Goal: Transaction & Acquisition: Subscribe to service/newsletter

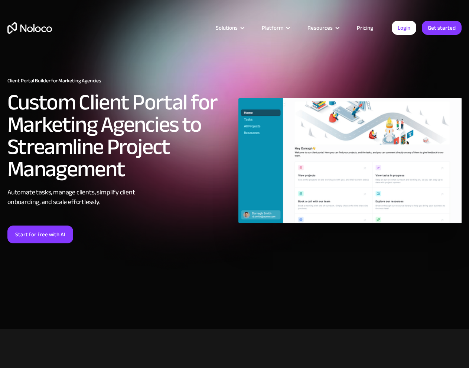
click at [369, 29] on link "Pricing" at bounding box center [364, 28] width 35 height 10
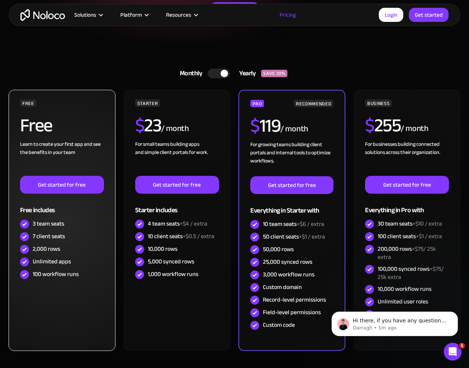
scroll to position [136, 0]
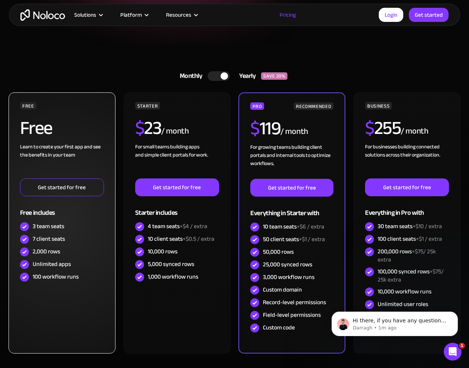
click at [65, 188] on link "Get started for free" at bounding box center [62, 187] width 84 height 18
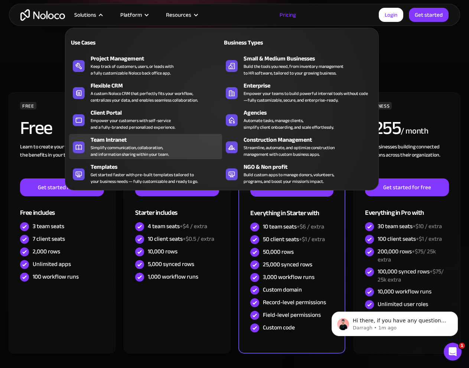
click at [124, 148] on div "Simplify communication, collaboration, and information sharing within your team." at bounding box center [130, 150] width 78 height 13
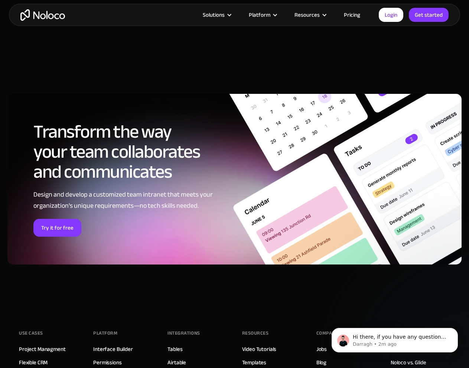
scroll to position [2757, 0]
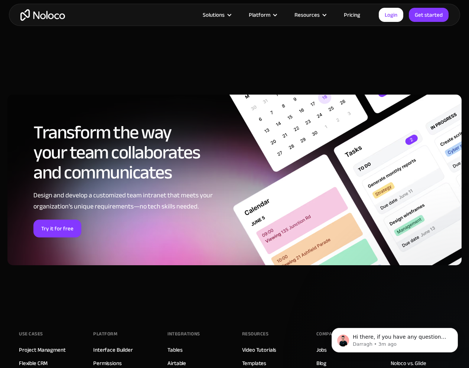
click at [155, 16] on article "Solutions Use Cases Business Types Project Management Keep track of customers, …" at bounding box center [221, 15] width 313 height 10
